Goal: Task Accomplishment & Management: Use online tool/utility

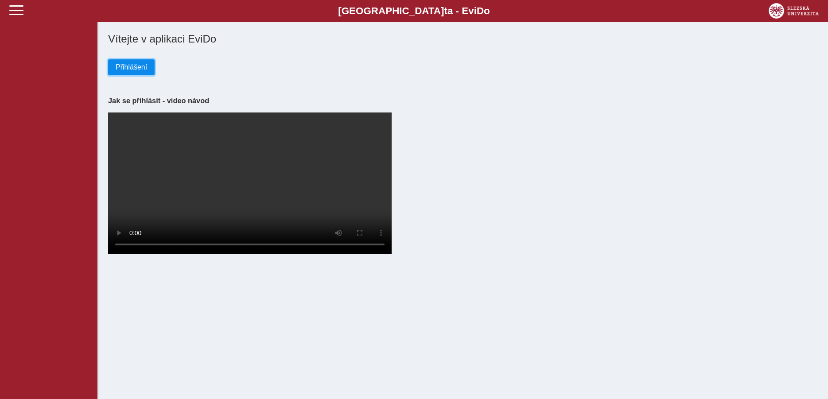
click at [130, 68] on span "Přihlášení" at bounding box center [131, 67] width 31 height 8
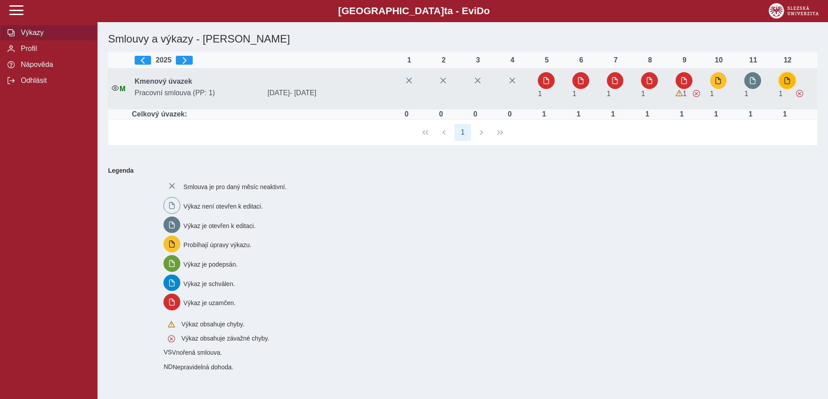
click at [786, 83] on span "button" at bounding box center [787, 80] width 7 height 7
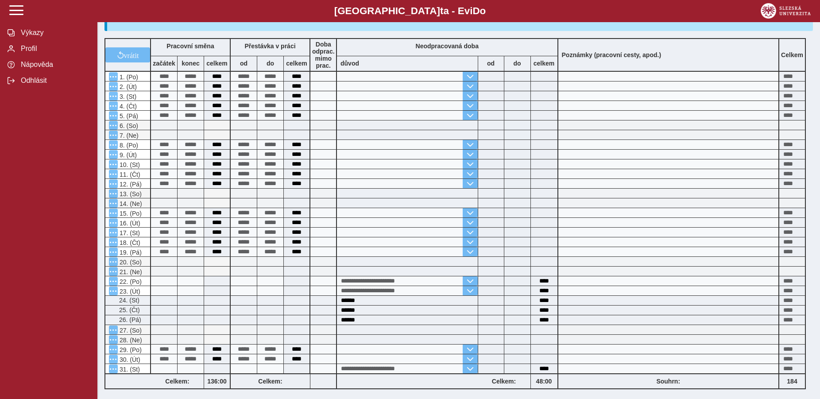
scroll to position [226, 0]
